Goal: Share content

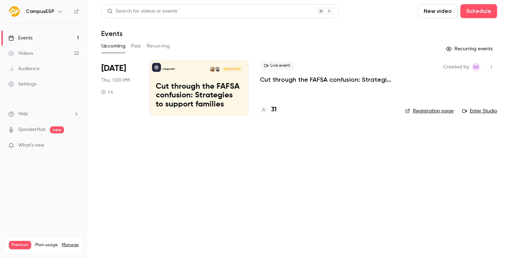
click at [131, 50] on button "Past" at bounding box center [136, 46] width 10 height 11
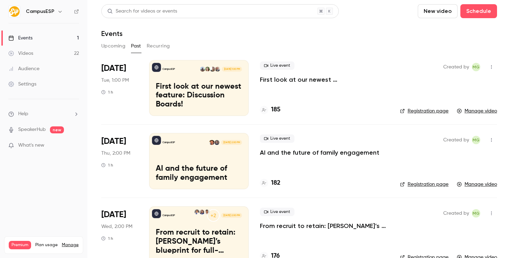
click at [279, 148] on div "Live event AI and the future of family engagement" at bounding box center [324, 146] width 129 height 22
click at [279, 151] on p "AI and the future of family engagement" at bounding box center [320, 153] width 120 height 8
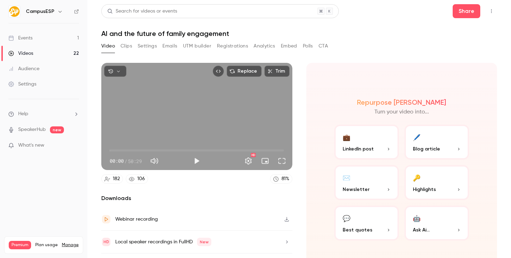
click at [436, 145] on span "Blog article" at bounding box center [426, 148] width 27 height 7
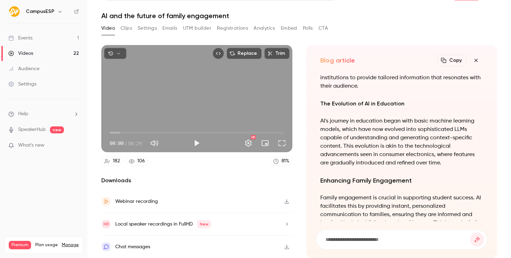
scroll to position [-300, 0]
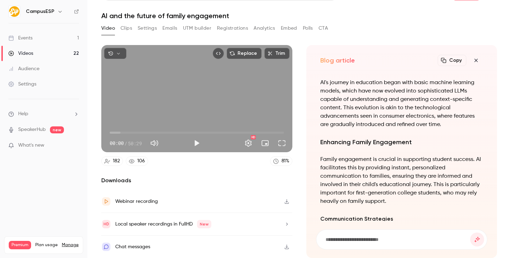
click at [125, 28] on button "Clips" at bounding box center [127, 28] width 12 height 11
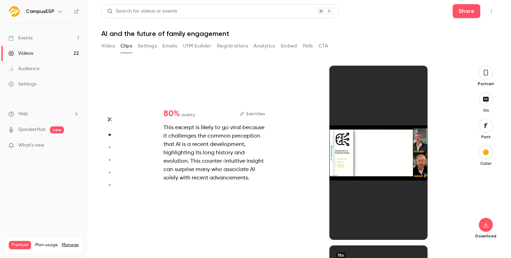
scroll to position [180, 0]
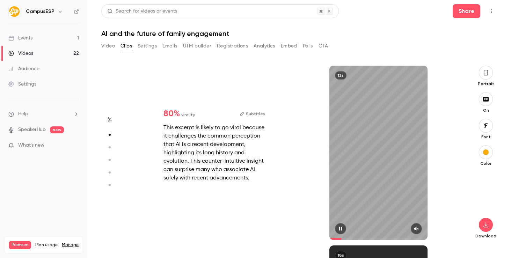
click at [417, 231] on button "button" at bounding box center [416, 228] width 11 height 11
click at [374, 239] on span at bounding box center [379, 239] width 98 height 2
click at [398, 241] on div "Start clipping Suggested clips 50m 80 % virality Subtitles This excerpt is like…" at bounding box center [296, 162] width 329 height 193
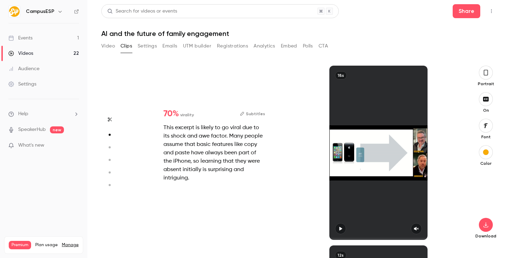
type input "*"
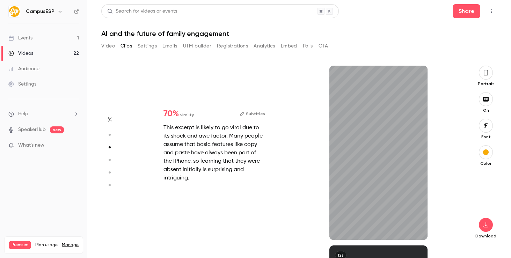
scroll to position [360, 0]
click at [417, 228] on icon "button" at bounding box center [417, 229] width 6 height 5
type input "*"
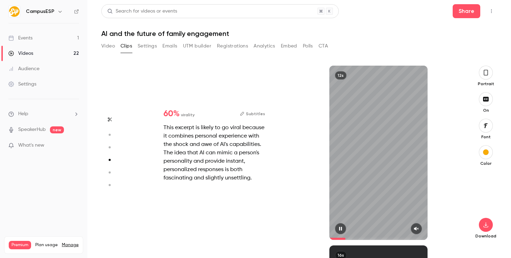
click at [415, 229] on icon "button" at bounding box center [416, 229] width 5 height 4
click at [418, 227] on icon "button" at bounding box center [417, 229] width 6 height 5
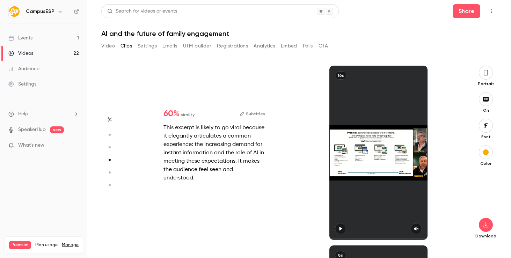
type input "*"
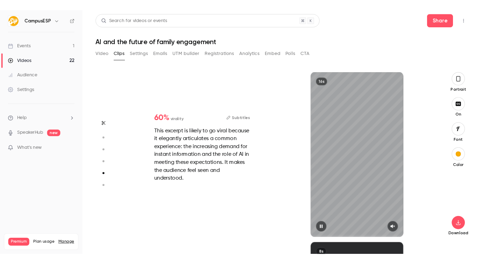
scroll to position [720, 0]
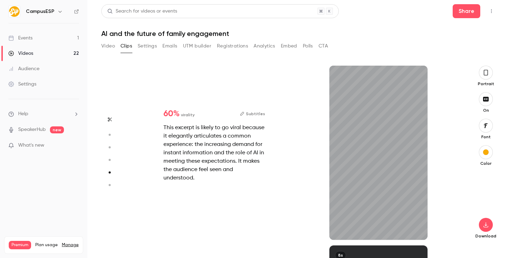
type input "****"
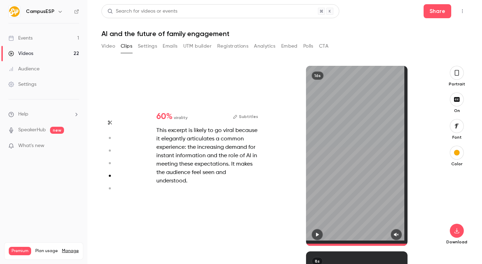
scroll to position [741, 0]
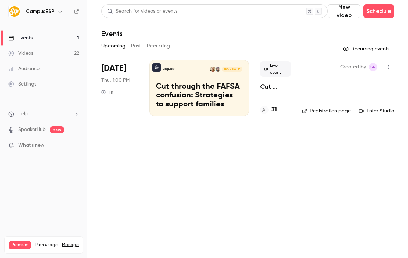
click at [142, 48] on div "Upcoming Past Recurring" at bounding box center [247, 46] width 293 height 11
click at [138, 46] on button "Past" at bounding box center [136, 46] width 10 height 11
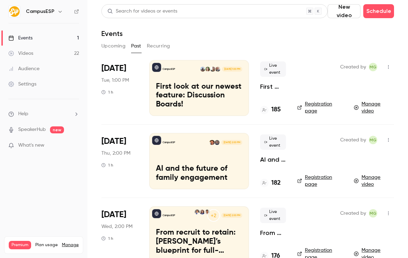
click at [200, 101] on p "First look at our newest feature: Discussion Boards!" at bounding box center [199, 96] width 86 height 27
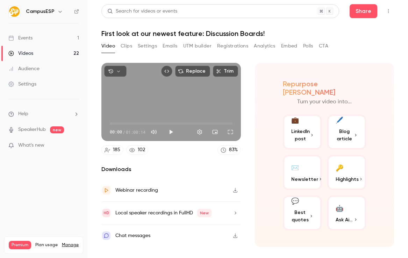
click at [125, 47] on button "Clips" at bounding box center [127, 46] width 12 height 11
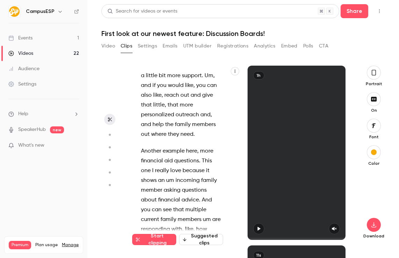
scroll to position [13256, 0]
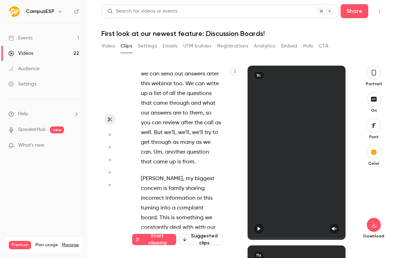
drag, startPoint x: 160, startPoint y: 146, endPoint x: 184, endPoint y: 158, distance: 26.0
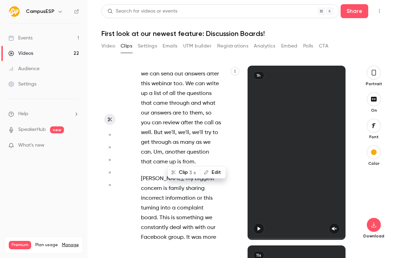
scroll to position [13247, 0]
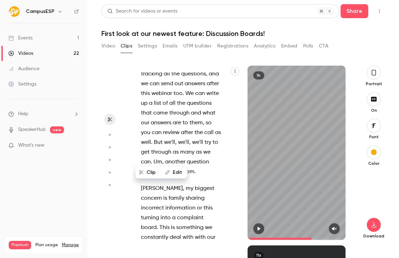
type input "******"
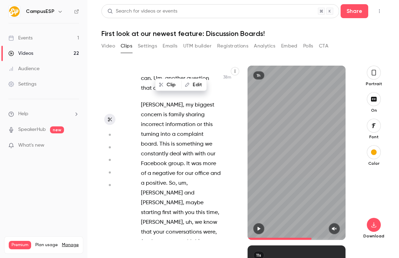
scroll to position [13317, 0]
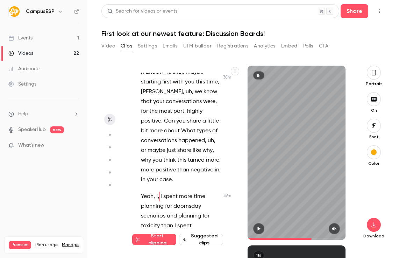
scroll to position [13477, 0]
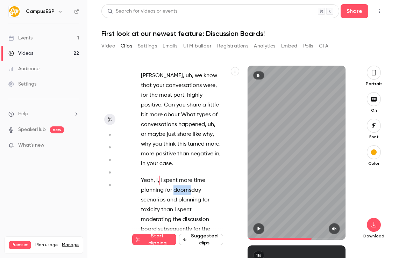
click at [107, 47] on button "Video" at bounding box center [108, 46] width 14 height 11
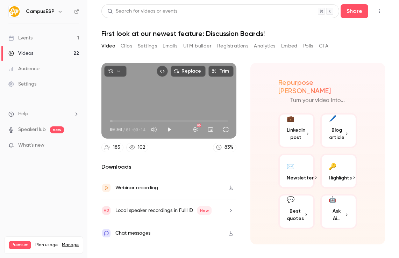
click at [232, 189] on icon "button" at bounding box center [231, 188] width 6 height 5
click at [78, 55] on link "Videos 22" at bounding box center [43, 53] width 87 height 15
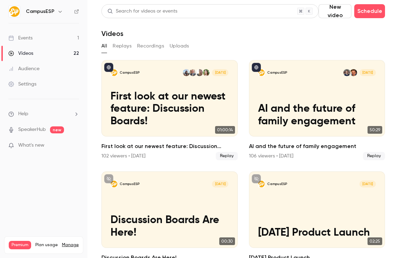
click at [128, 50] on button "Replays" at bounding box center [122, 46] width 19 height 11
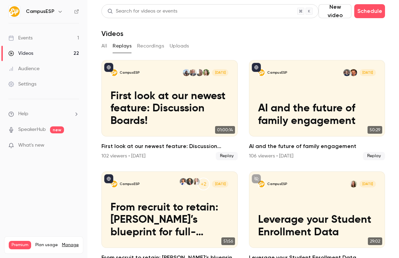
click at [102, 49] on button "All" at bounding box center [104, 46] width 6 height 11
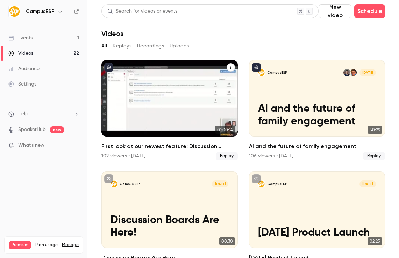
click at [210, 150] on h2 "First look at our newest feature: Discussion Boards!" at bounding box center [169, 146] width 136 height 8
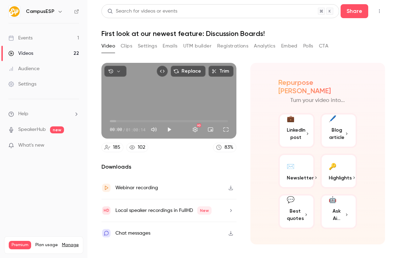
click at [381, 10] on icon "Top Bar Actions" at bounding box center [380, 11] width 6 height 5
click at [357, 15] on div at bounding box center [199, 129] width 399 height 258
click at [354, 13] on button "Share" at bounding box center [355, 11] width 28 height 14
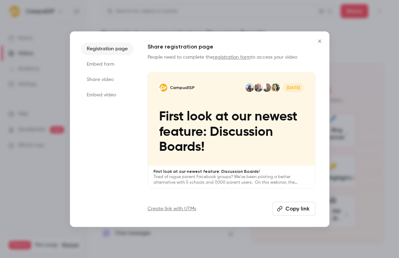
click at [286, 205] on button "Copy link" at bounding box center [293, 209] width 43 height 14
